Goal: Task Accomplishment & Management: Use online tool/utility

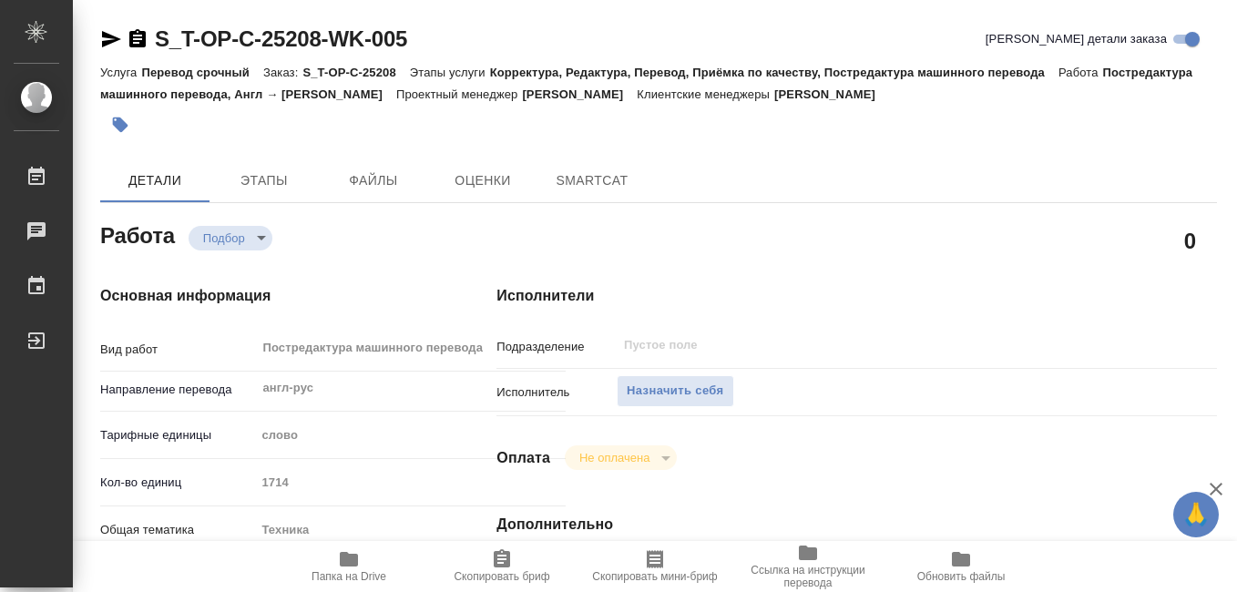
type textarea "x"
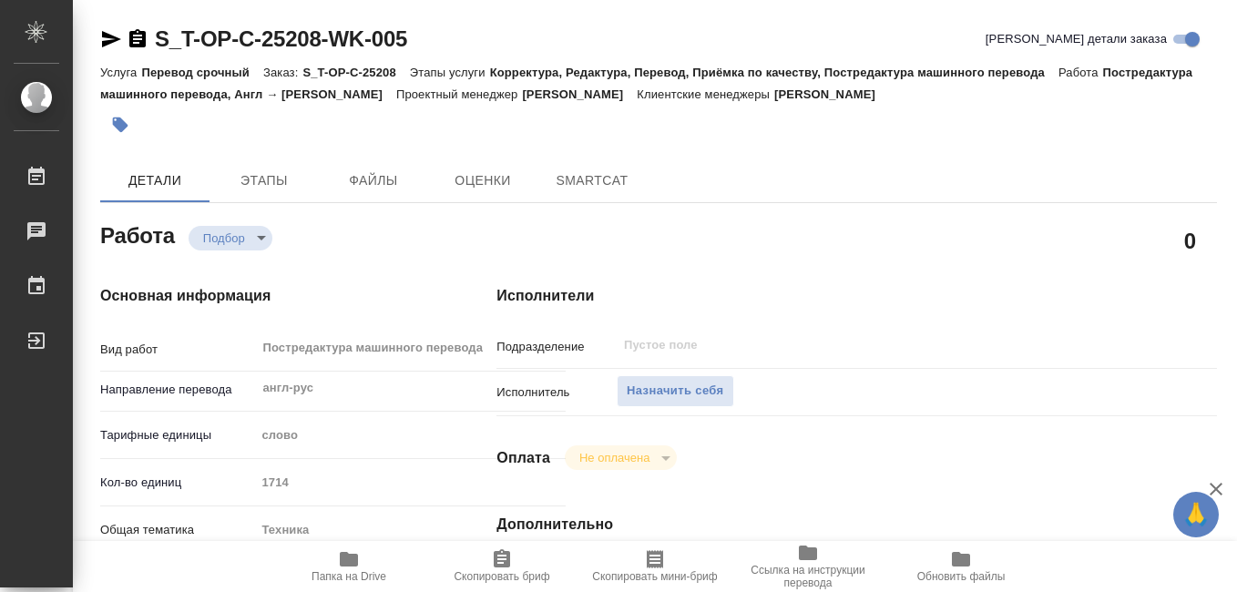
type textarea "x"
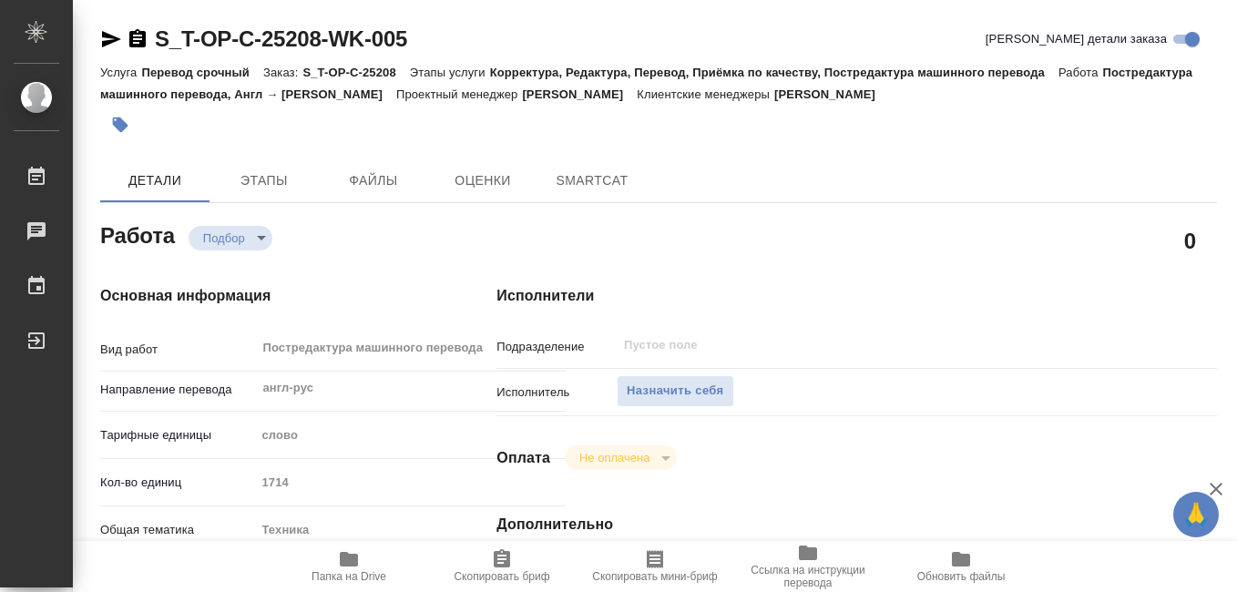
type textarea "x"
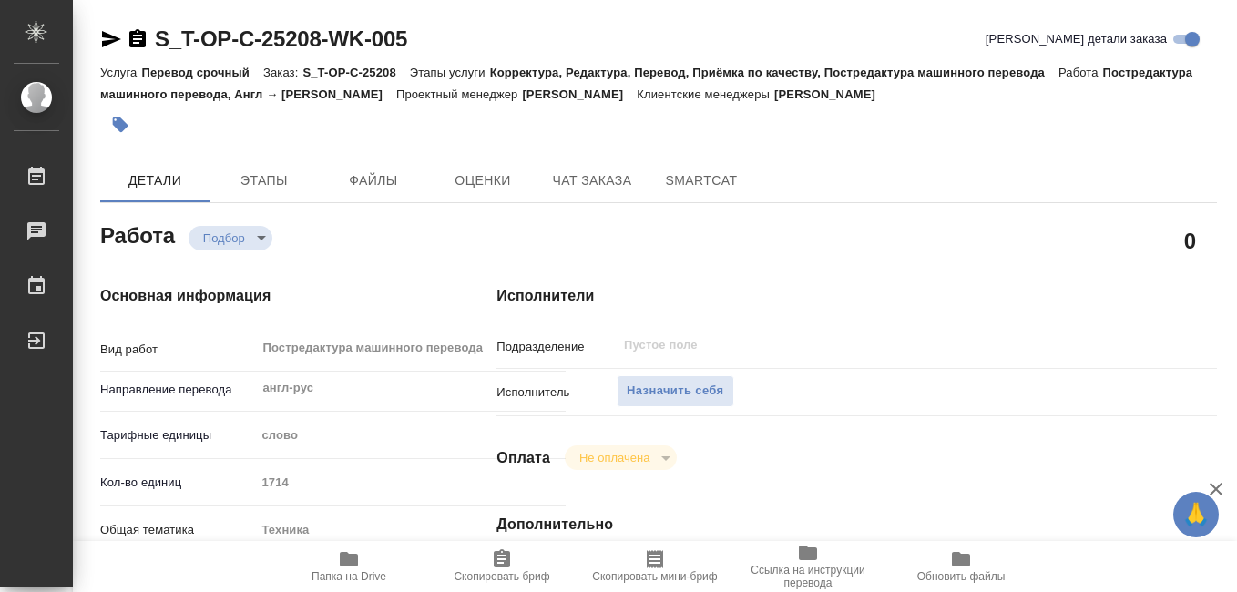
click at [350, 571] on span "Папка на Drive" at bounding box center [348, 576] width 75 height 13
type textarea "x"
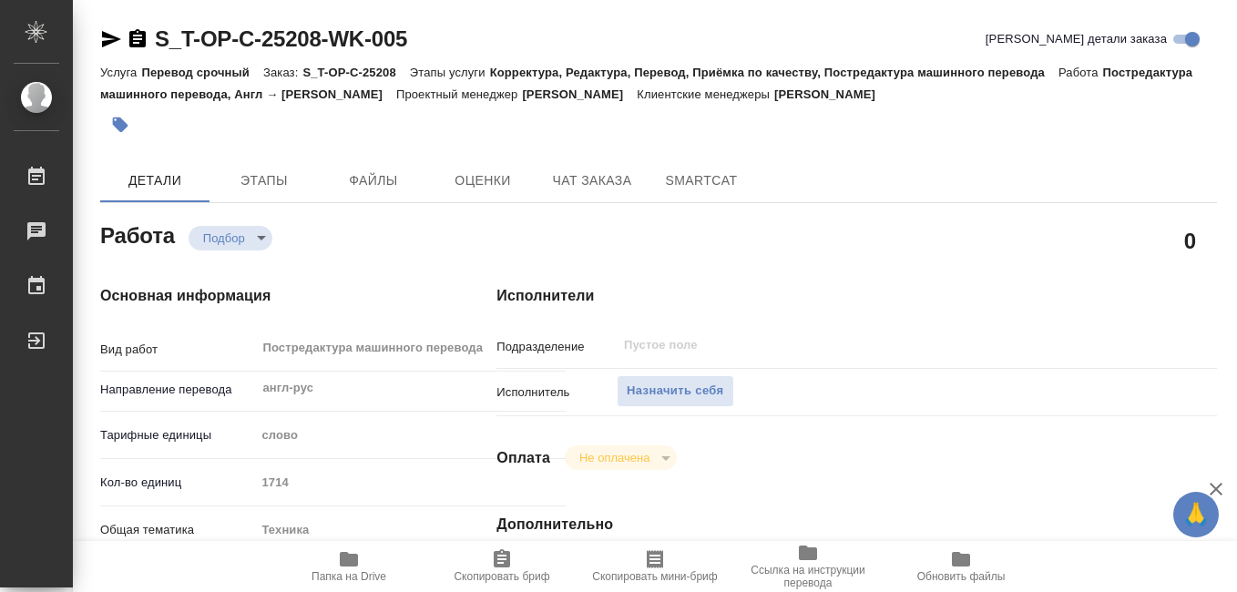
type textarea "x"
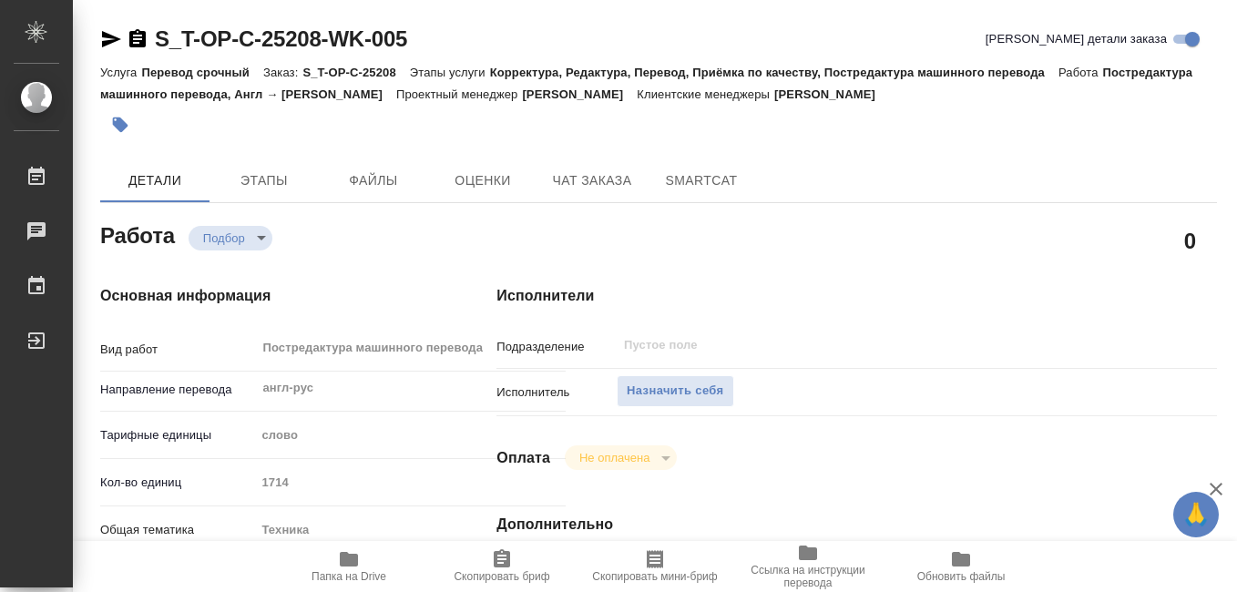
type textarea "x"
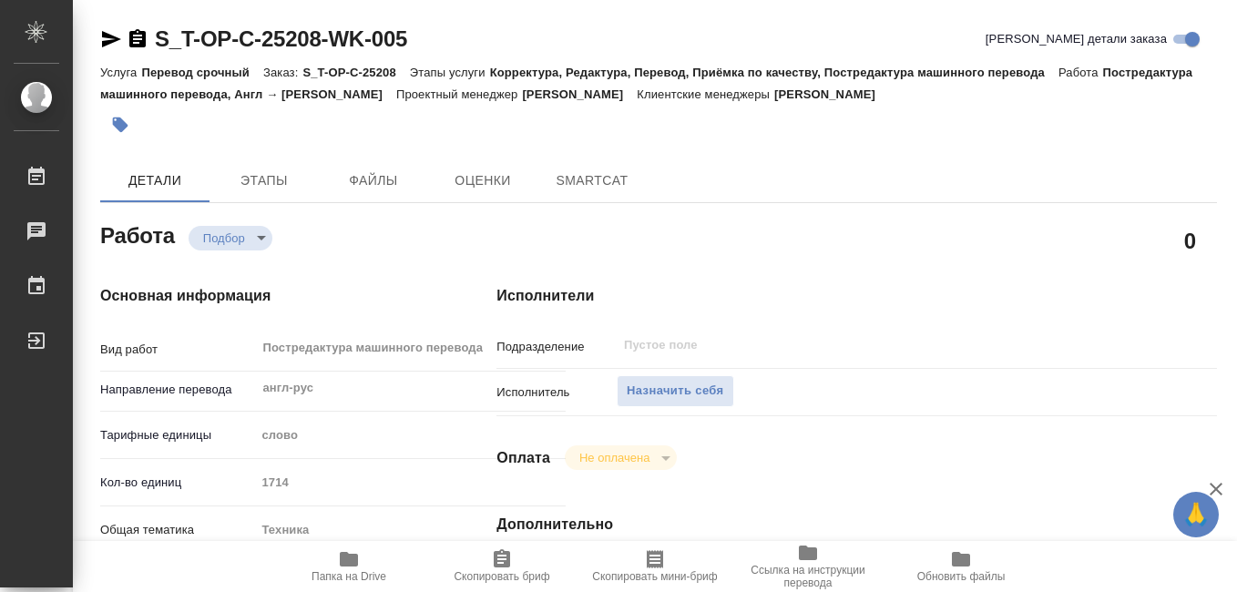
type textarea "x"
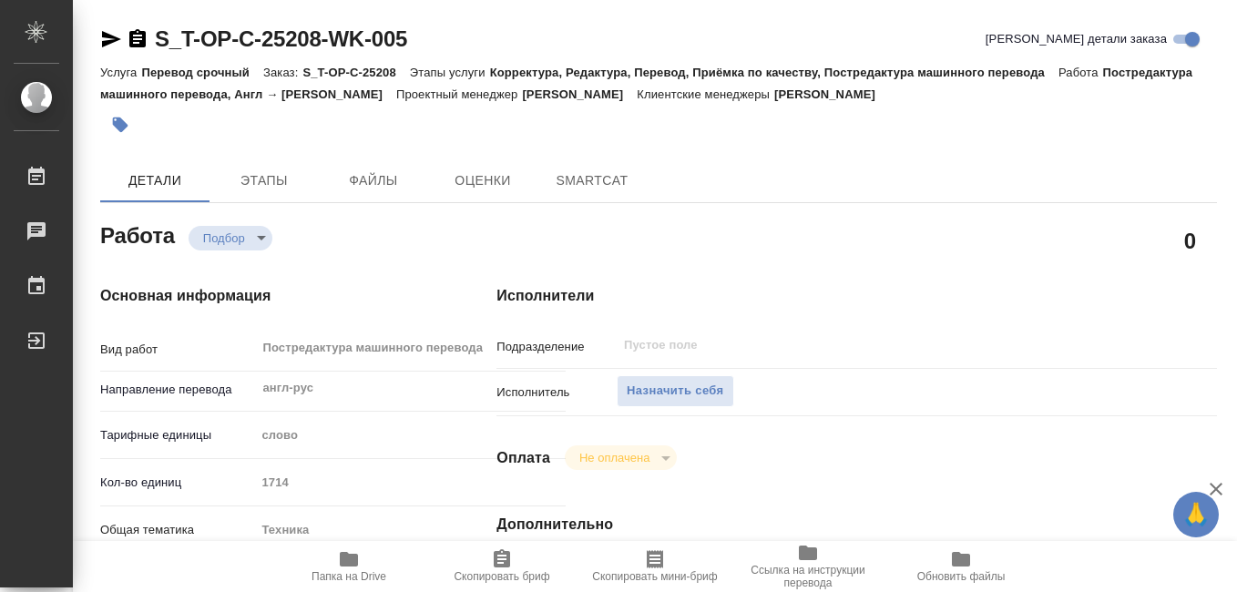
type textarea "x"
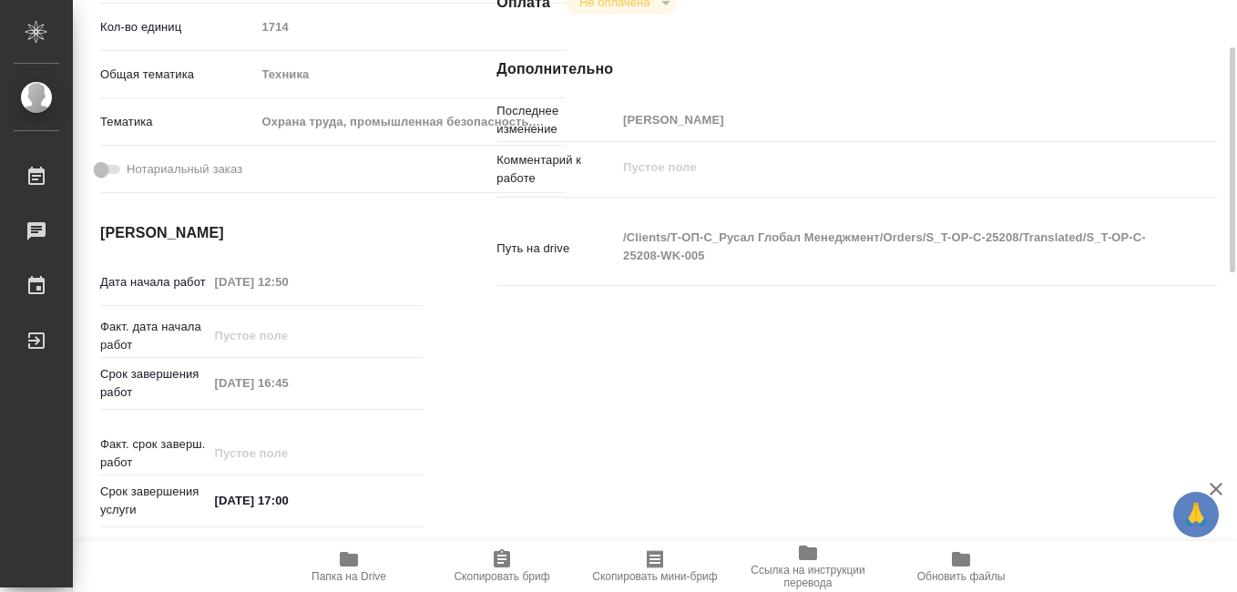
type textarea "x"
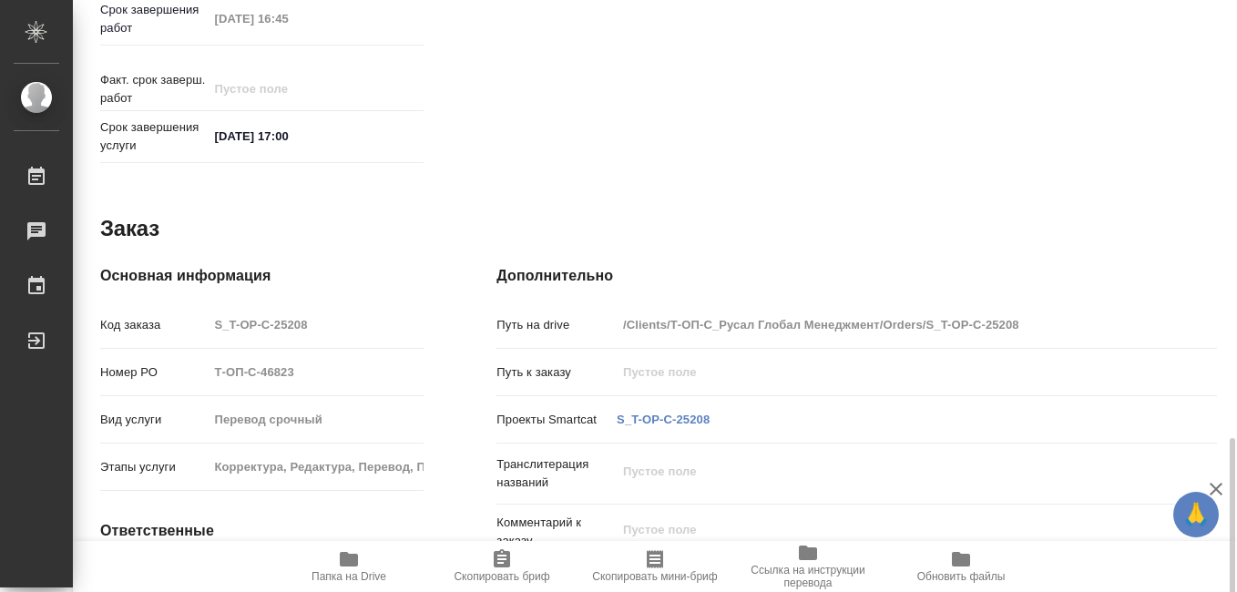
scroll to position [962, 0]
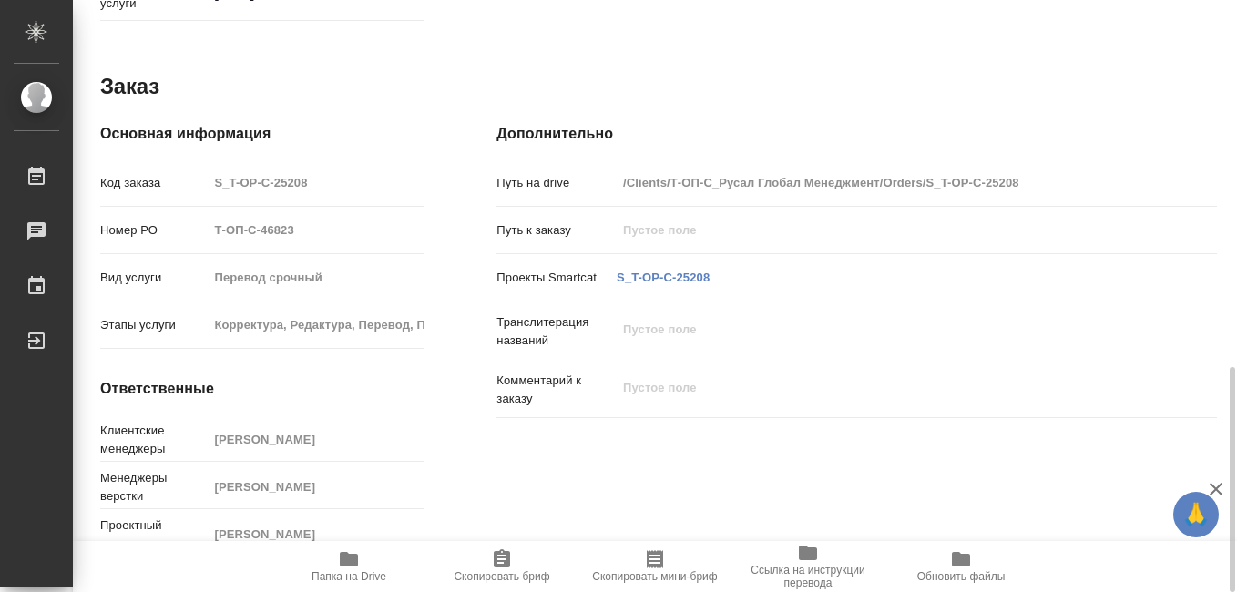
type textarea "x"
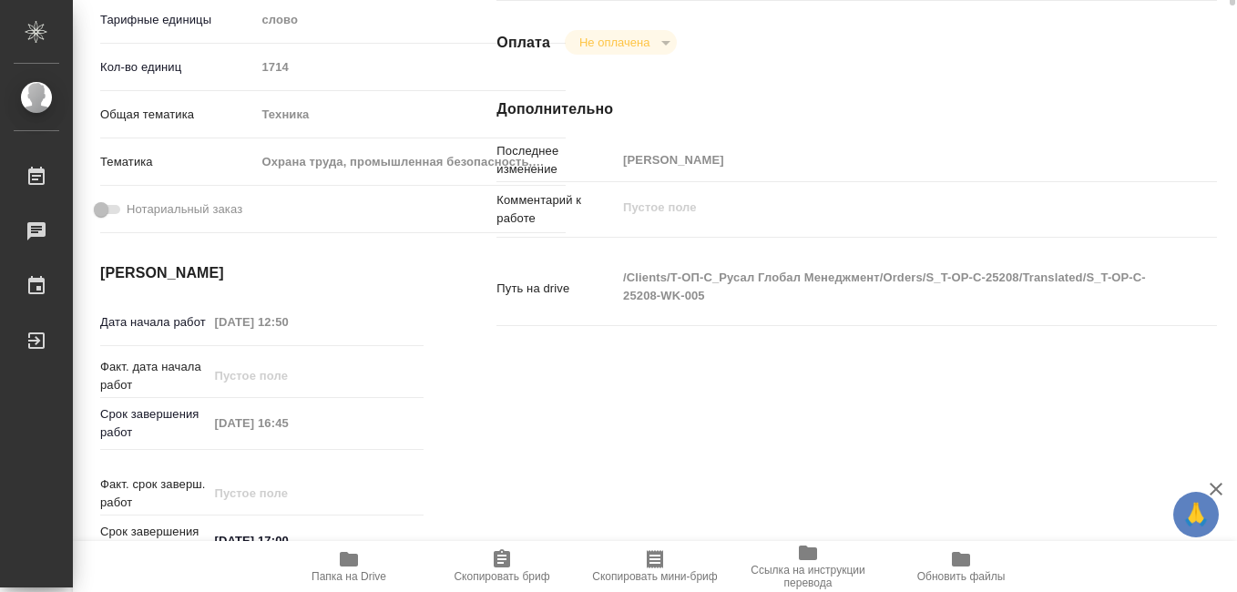
scroll to position [0, 0]
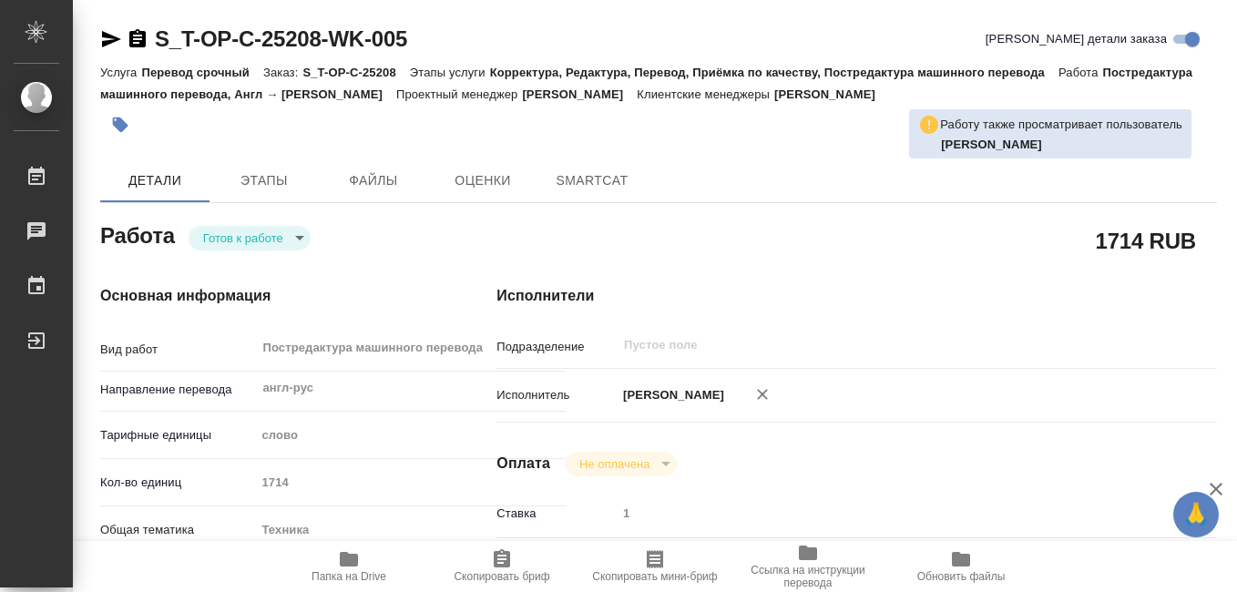
type textarea "x"
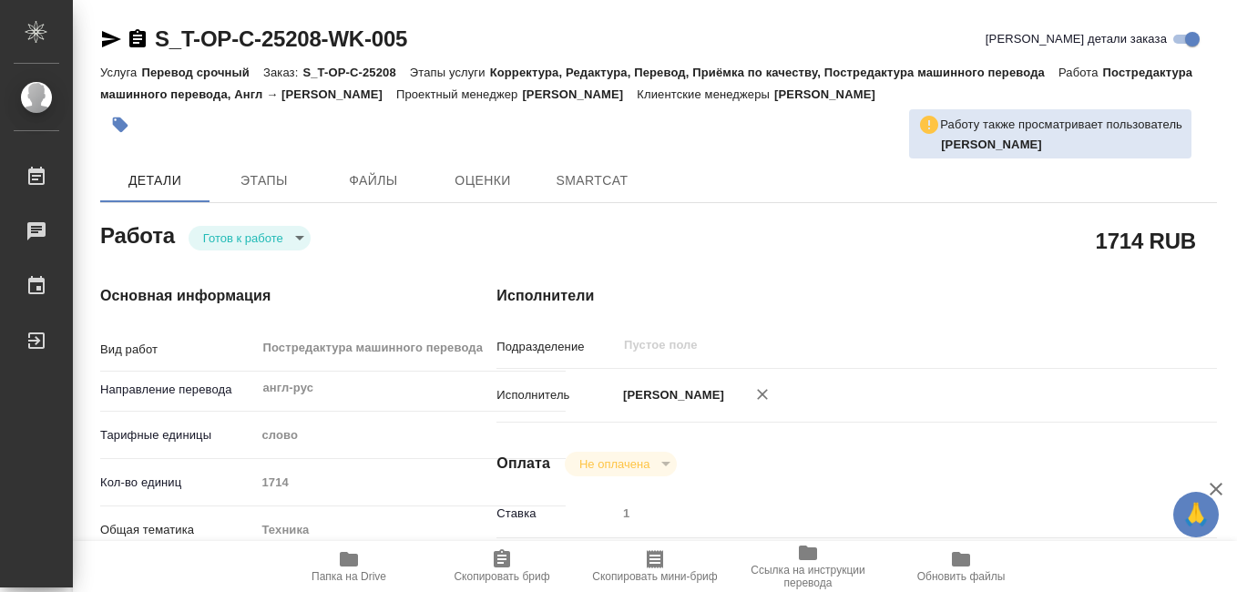
type textarea "x"
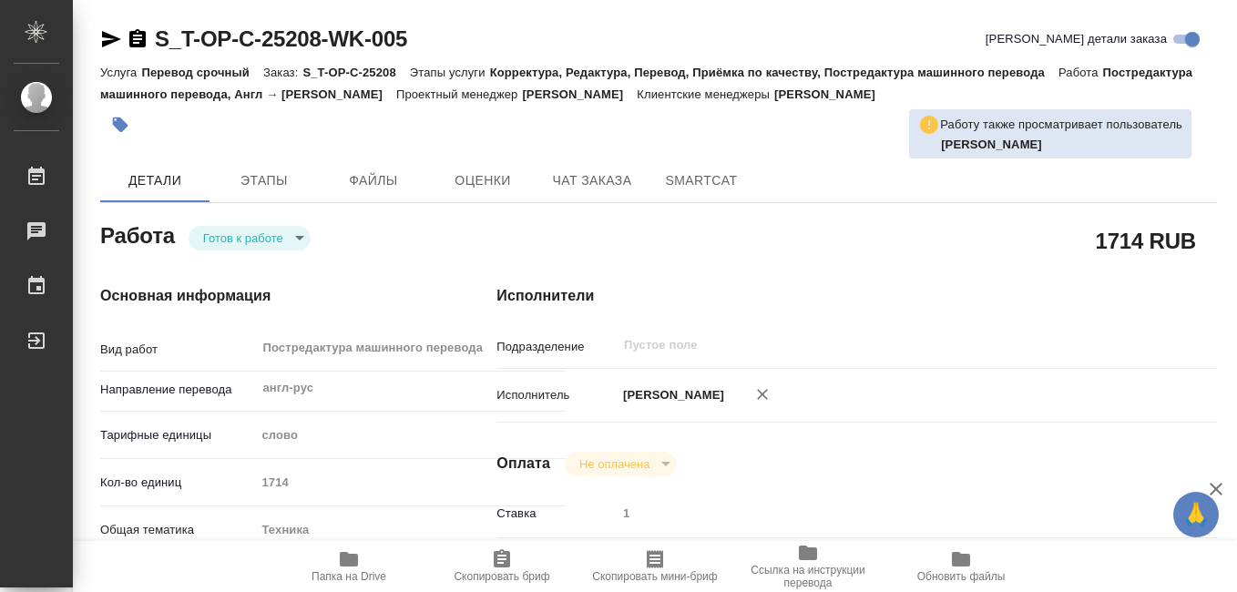
type textarea "x"
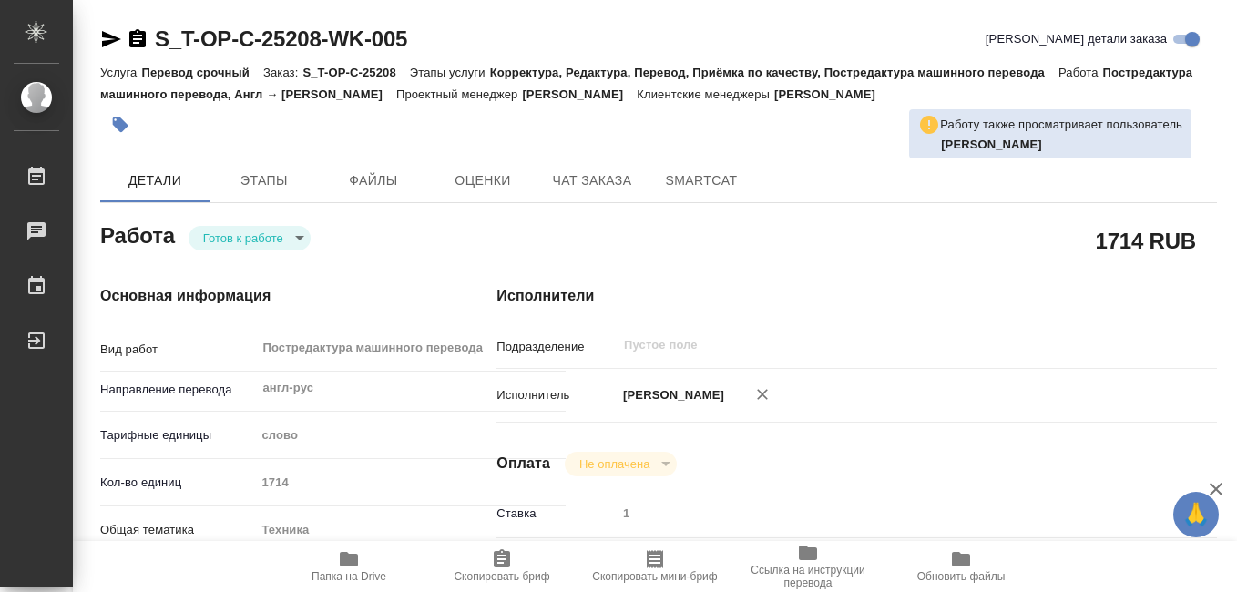
type textarea "x"
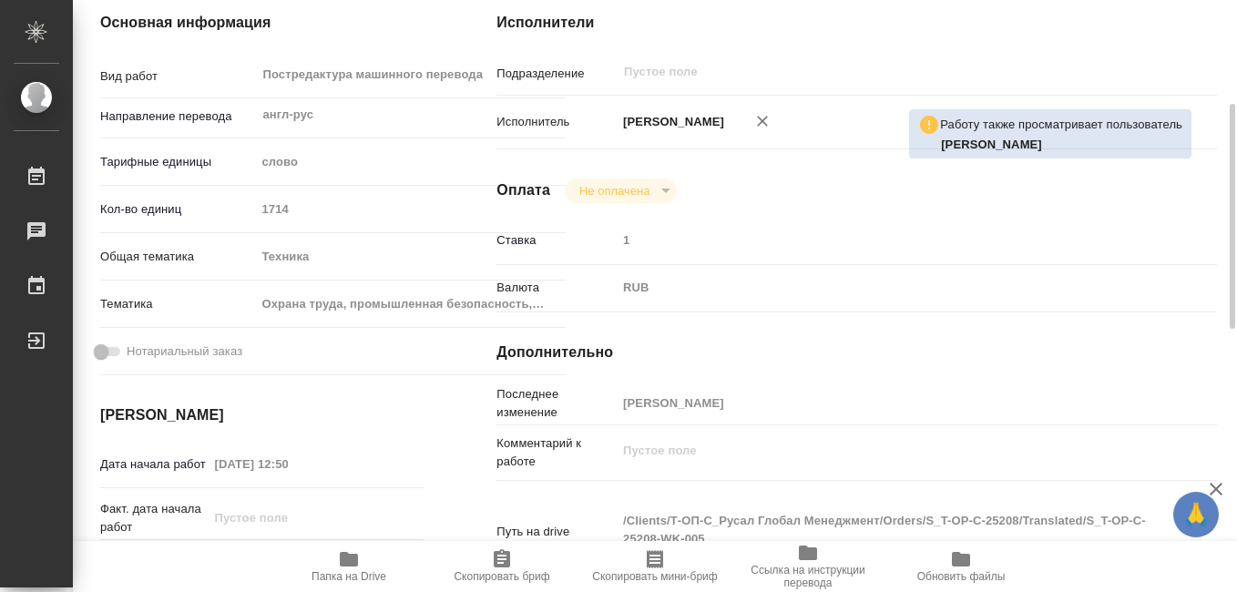
scroll to position [455, 0]
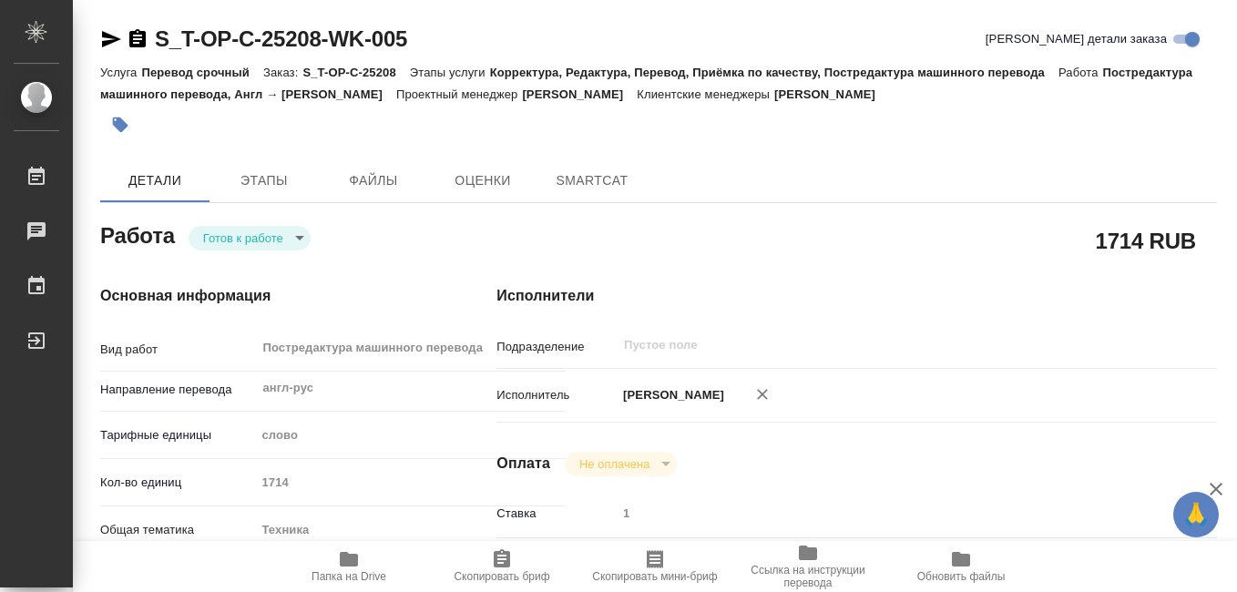
type textarea "x"
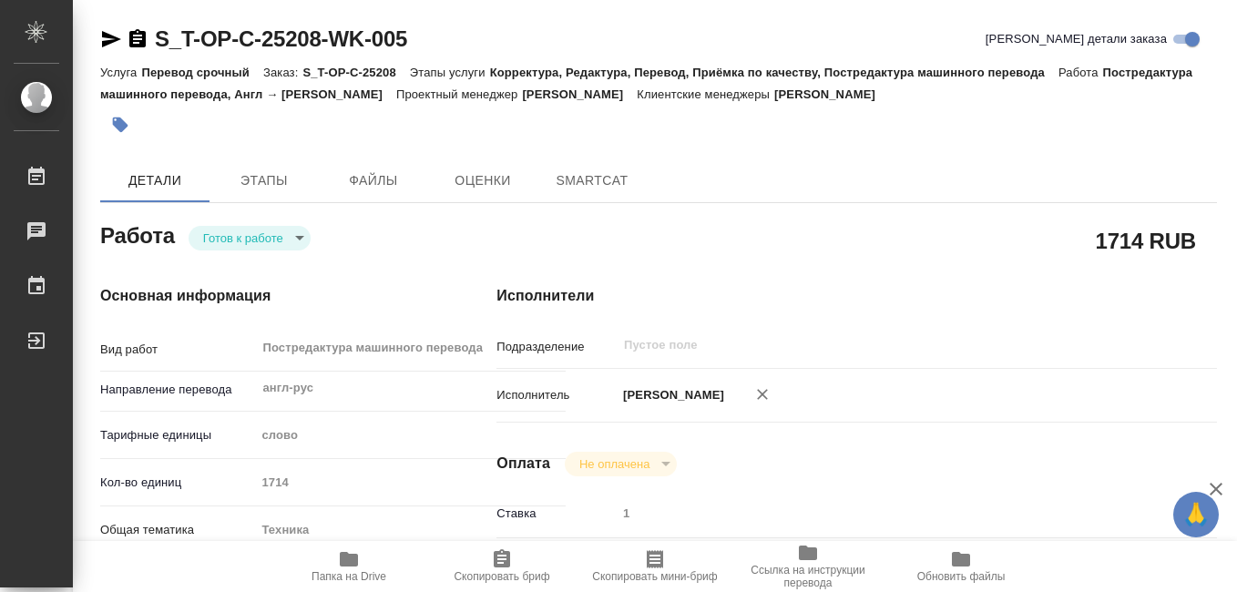
type textarea "x"
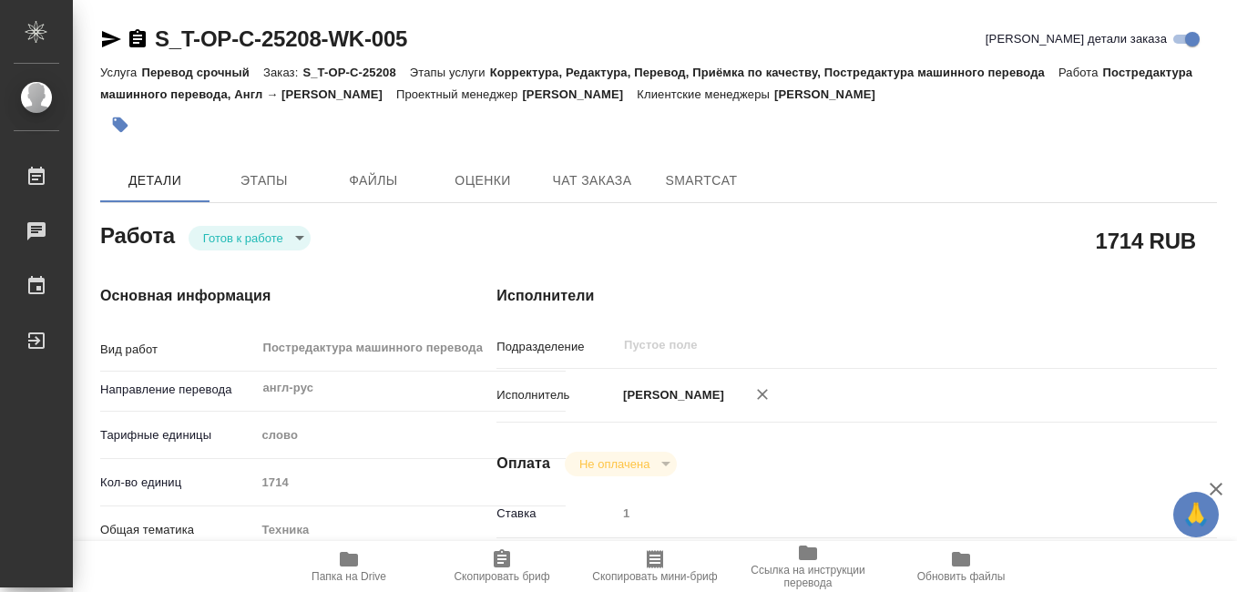
type textarea "x"
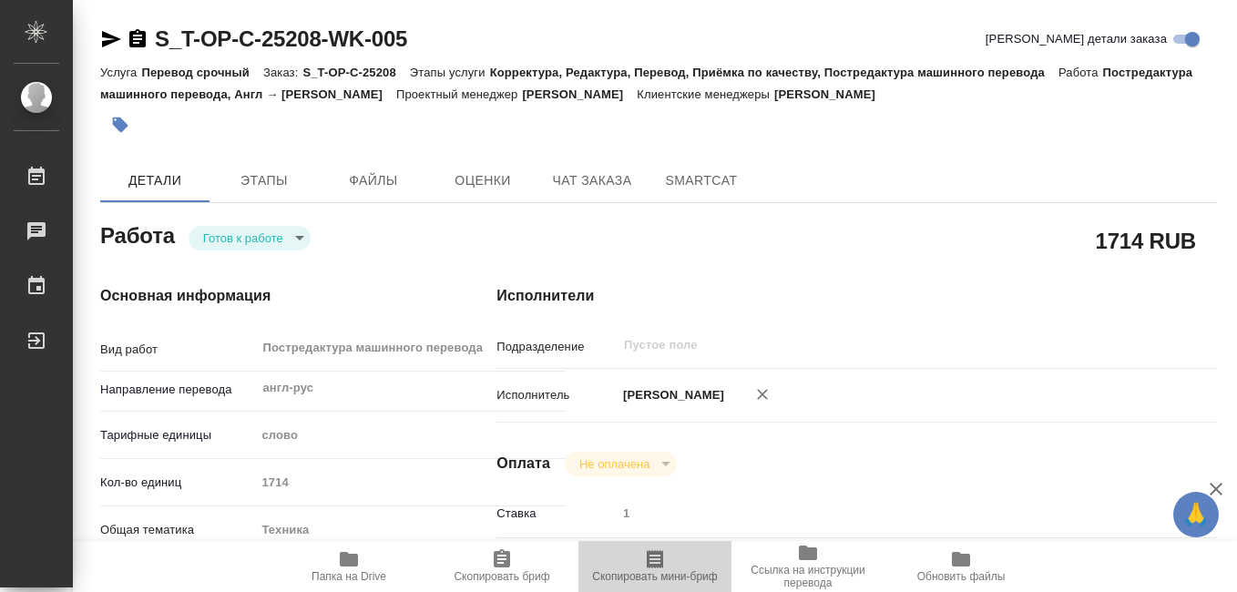
click at [655, 566] on icon "button" at bounding box center [654, 559] width 16 height 18
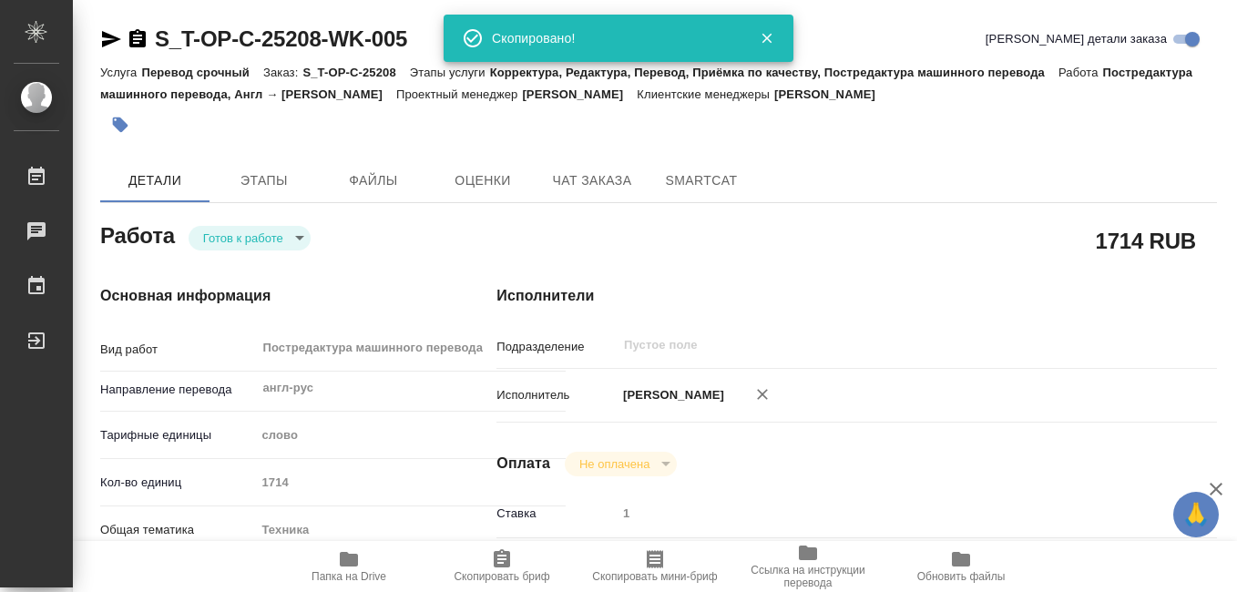
type textarea "x"
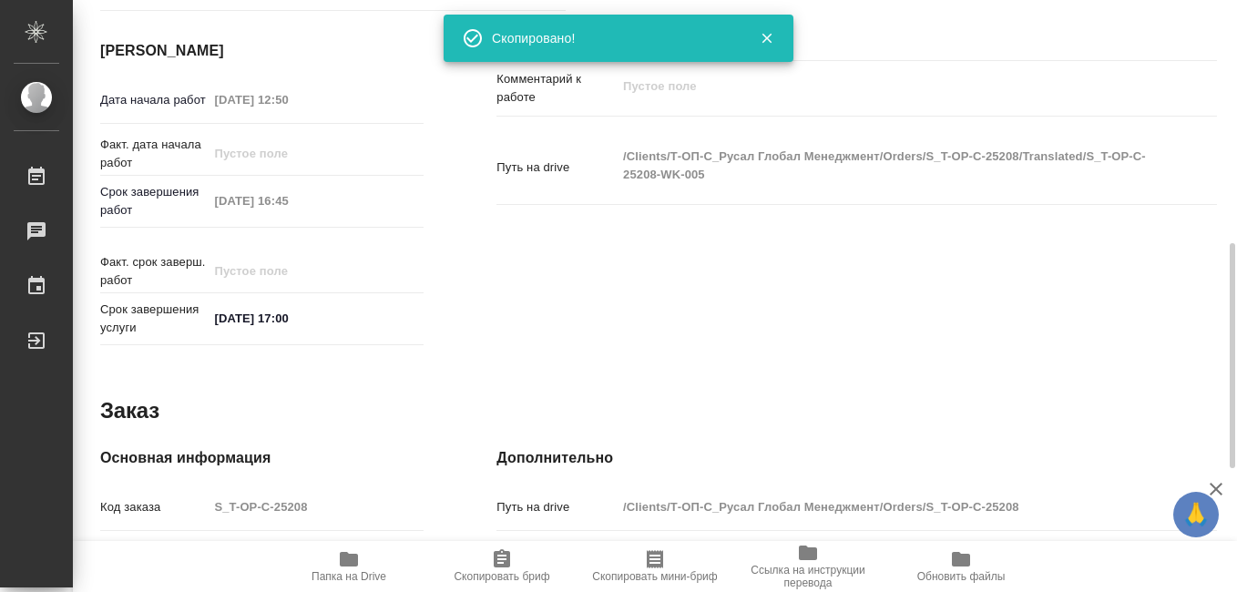
scroll to position [728, 0]
